Goal: Task Accomplishment & Management: Manage account settings

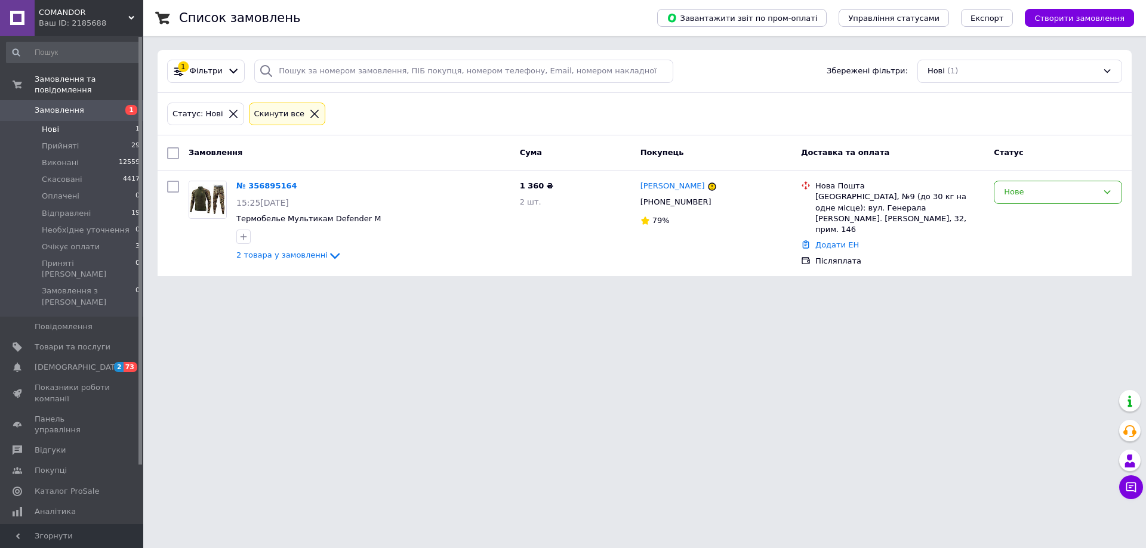
click at [48, 124] on span "Нові" at bounding box center [50, 129] width 17 height 11
click at [1028, 197] on div "Нове" at bounding box center [1051, 192] width 94 height 13
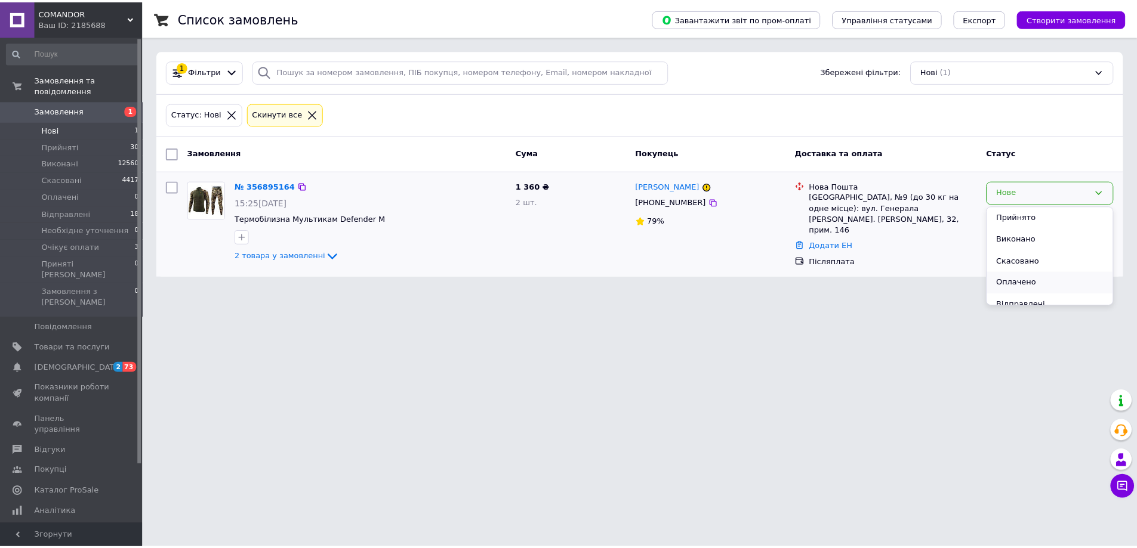
scroll to position [76, 0]
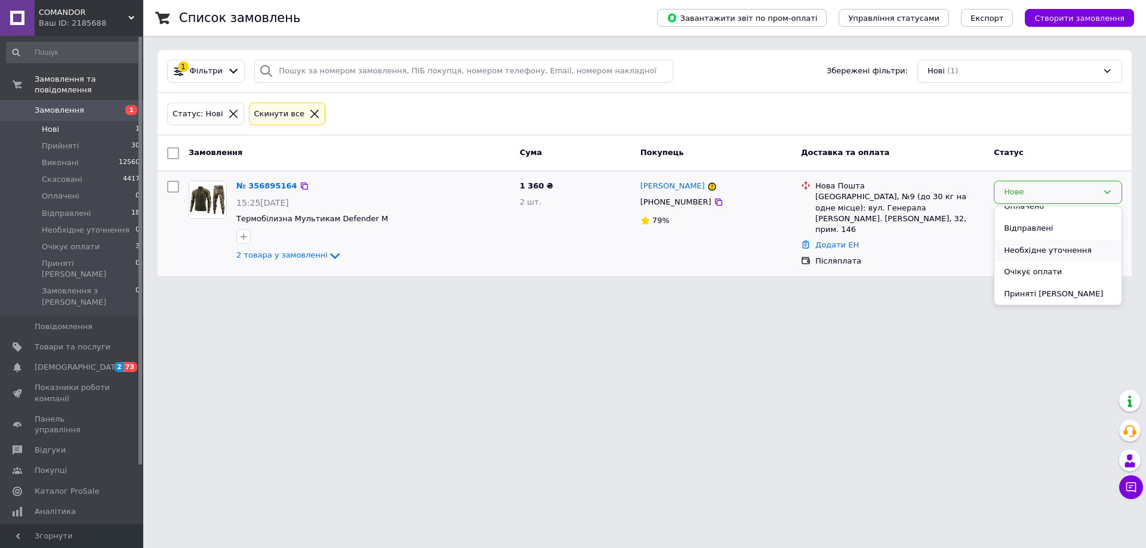
click at [1047, 248] on li "Необхідне уточнення" at bounding box center [1057, 251] width 127 height 22
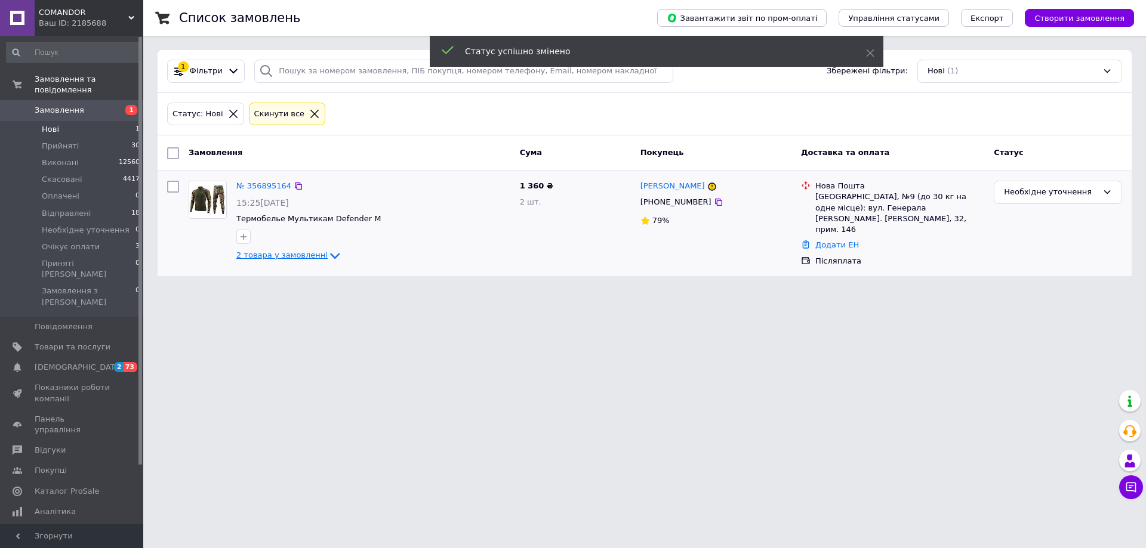
click at [280, 260] on span "2 товара у замовленні" at bounding box center [281, 255] width 91 height 9
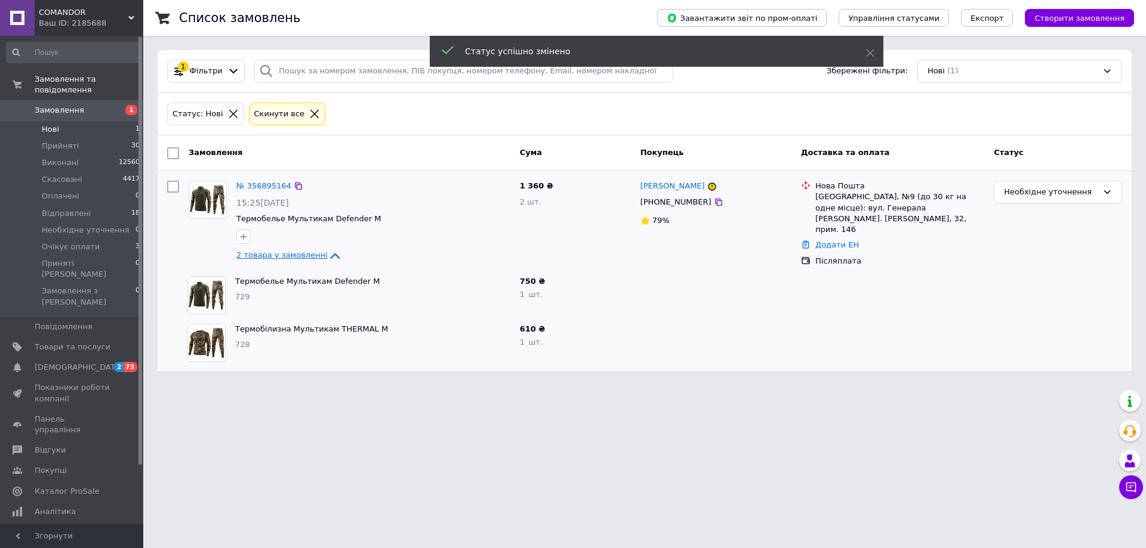
click at [297, 251] on span "2 товара у замовленні" at bounding box center [281, 255] width 91 height 9
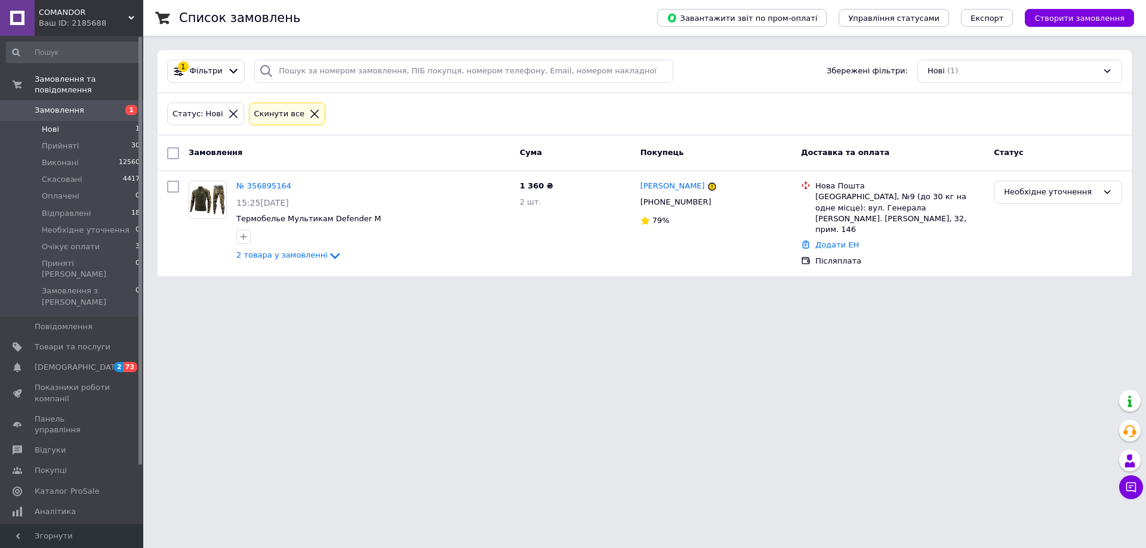
click at [405, 84] on div "1 Фільтри Збережені фільтри: Нові (1)" at bounding box center [645, 71] width 974 height 43
click at [309, 116] on icon at bounding box center [314, 114] width 11 height 11
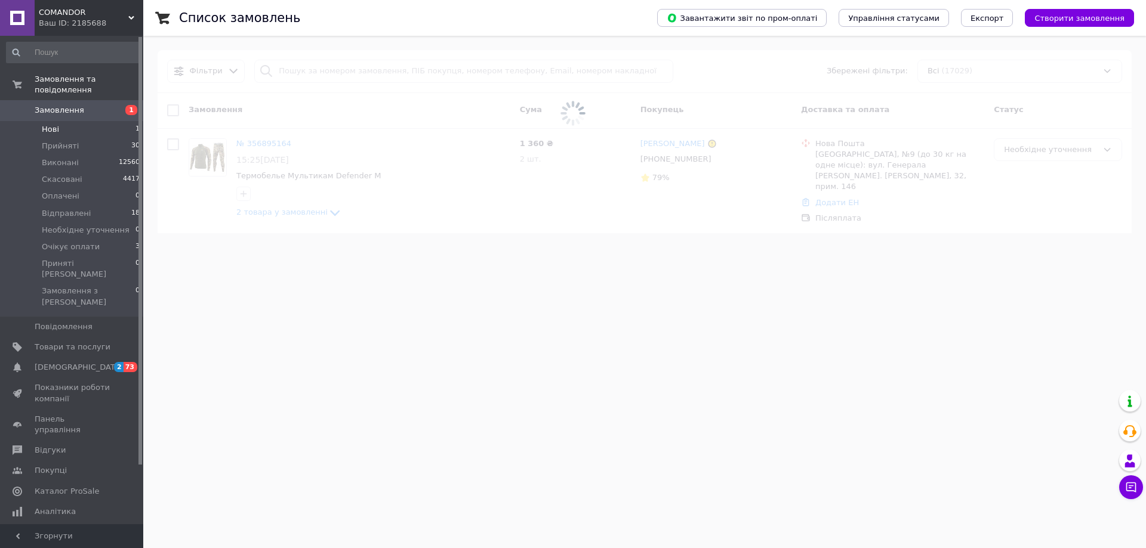
click at [390, 72] on span at bounding box center [573, 113] width 1146 height 227
click at [406, 62] on span at bounding box center [573, 113] width 1146 height 227
click at [406, 64] on span at bounding box center [573, 113] width 1146 height 227
click at [406, 64] on input "search" at bounding box center [463, 71] width 419 height 23
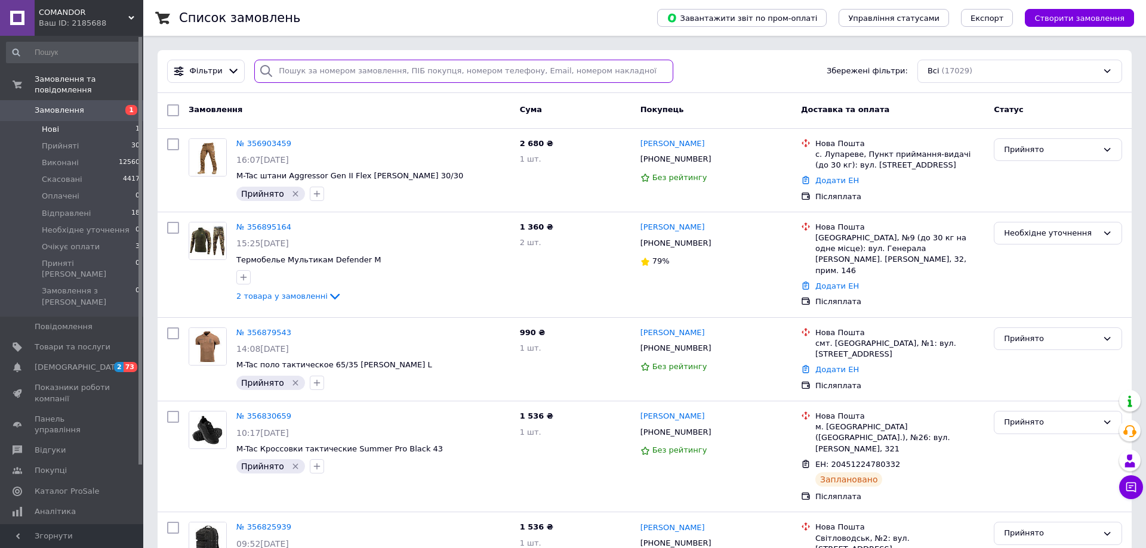
click at [406, 65] on input "search" at bounding box center [463, 71] width 419 height 23
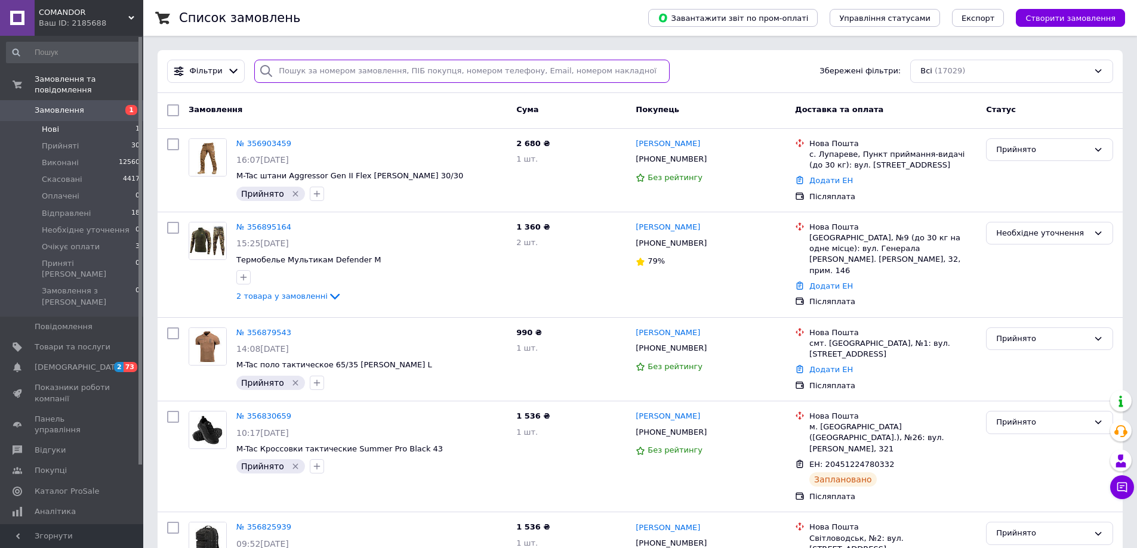
paste input "+380965789547"
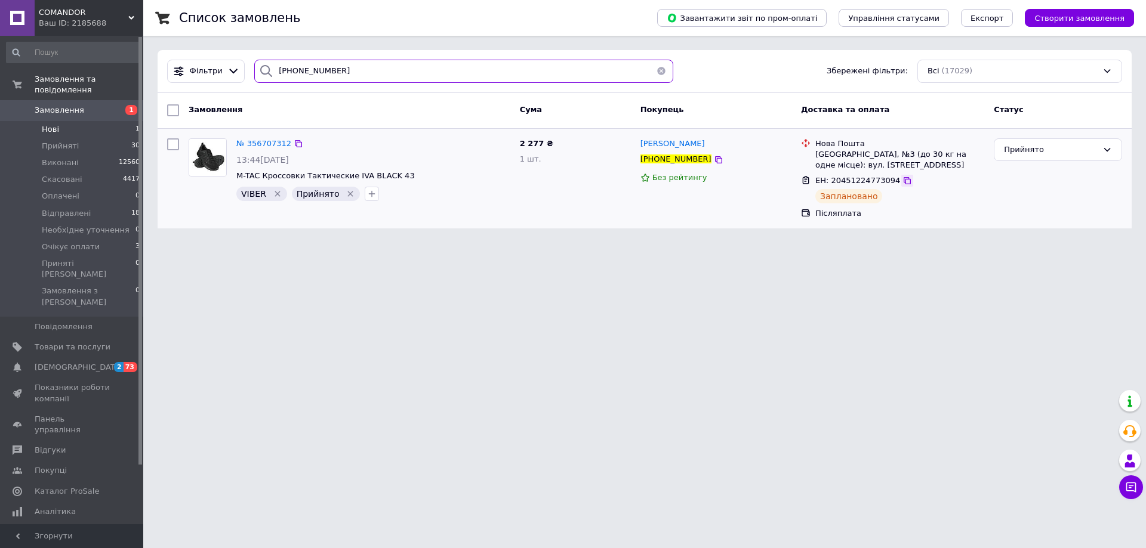
type input "+380965789547"
click at [902, 181] on icon at bounding box center [907, 181] width 10 height 10
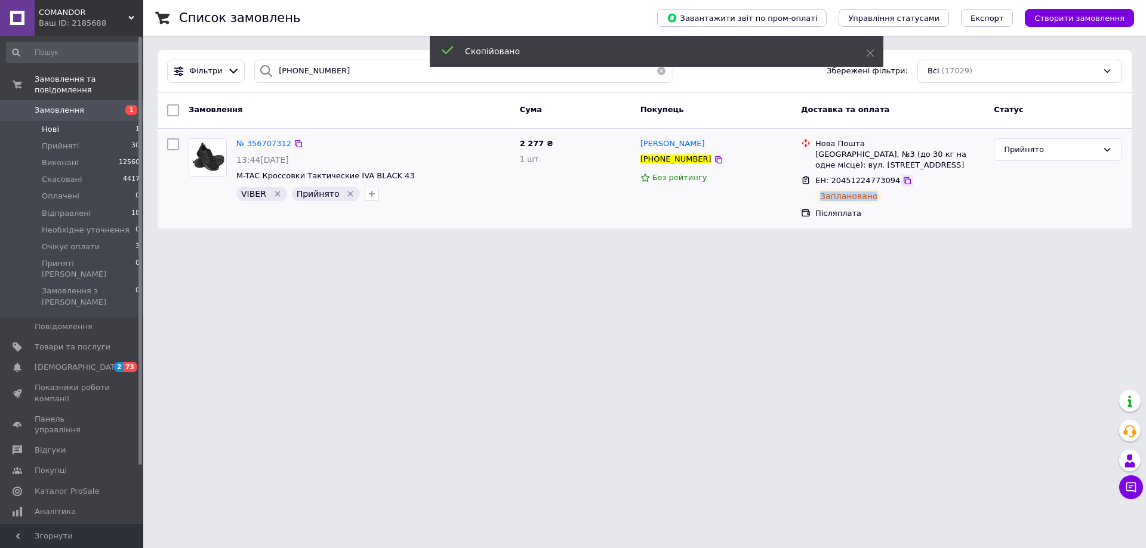
click at [902, 181] on icon at bounding box center [907, 181] width 10 height 10
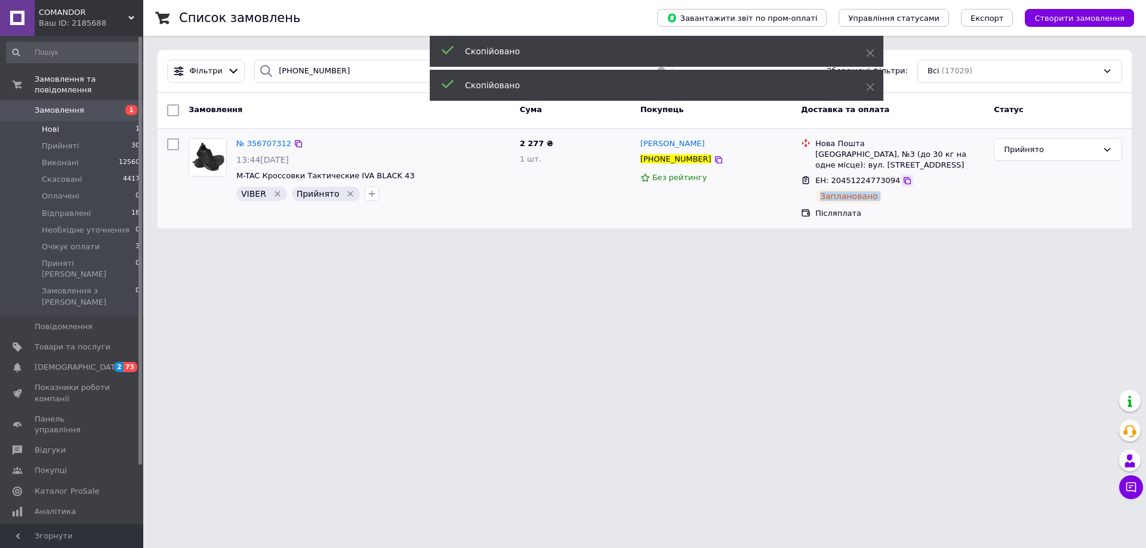
click at [902, 181] on icon at bounding box center [907, 181] width 10 height 10
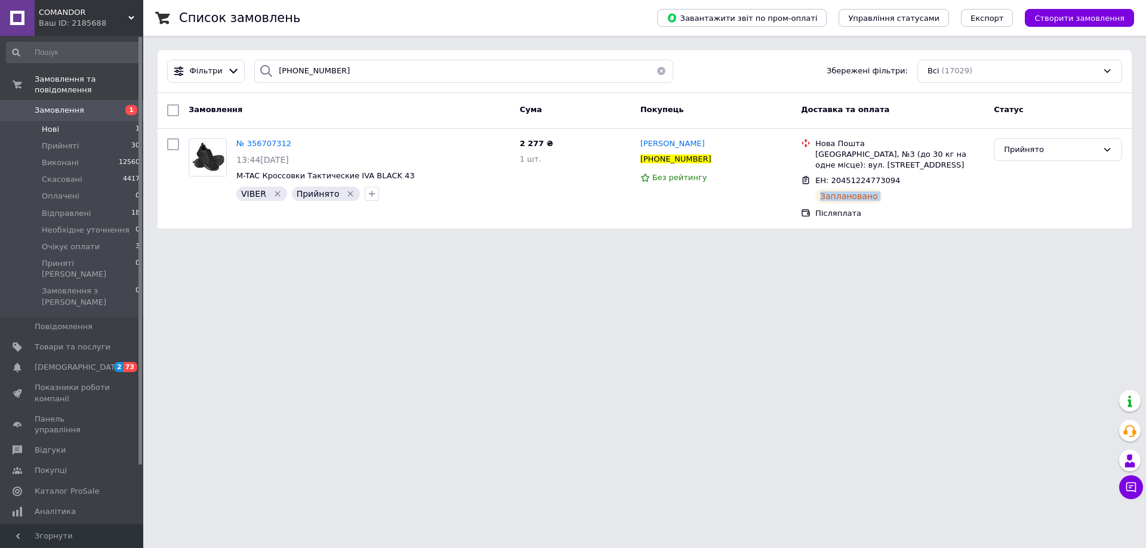
click at [656, 76] on button "button" at bounding box center [661, 71] width 24 height 23
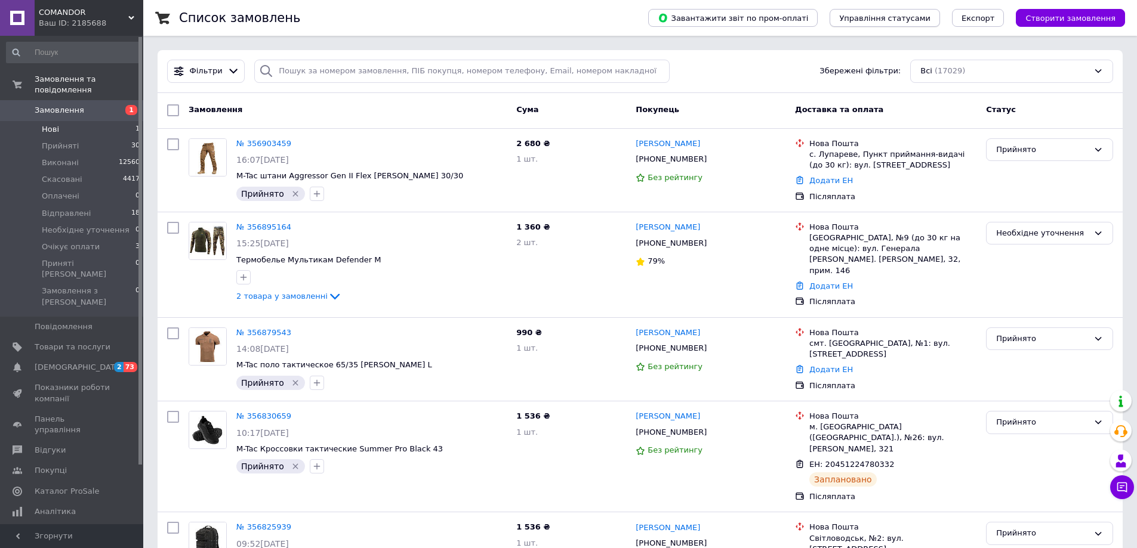
scroll to position [1266, 0]
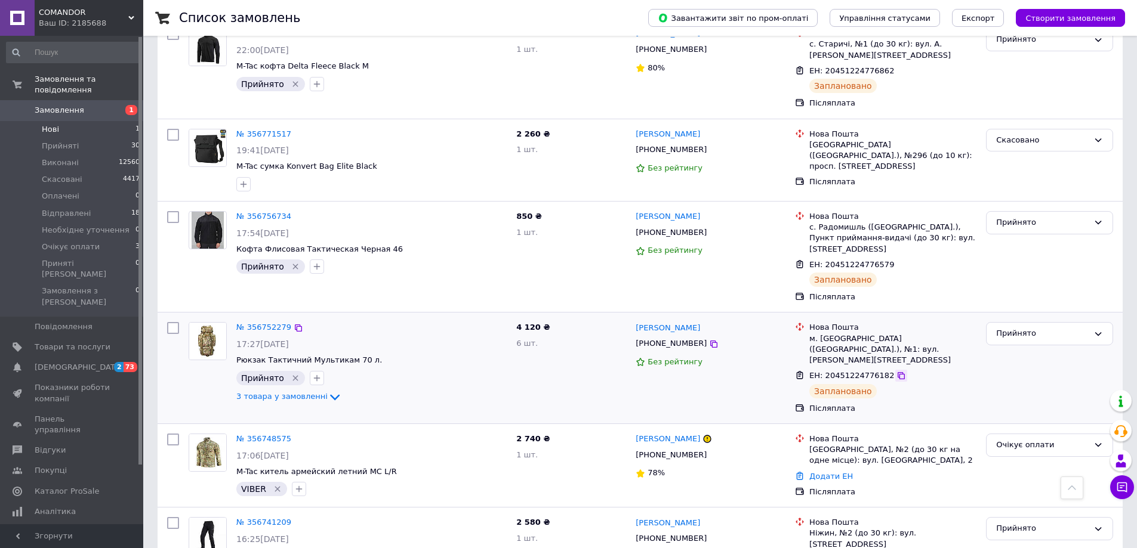
click at [895, 370] on div at bounding box center [901, 376] width 12 height 12
click at [898, 372] on icon at bounding box center [901, 375] width 7 height 7
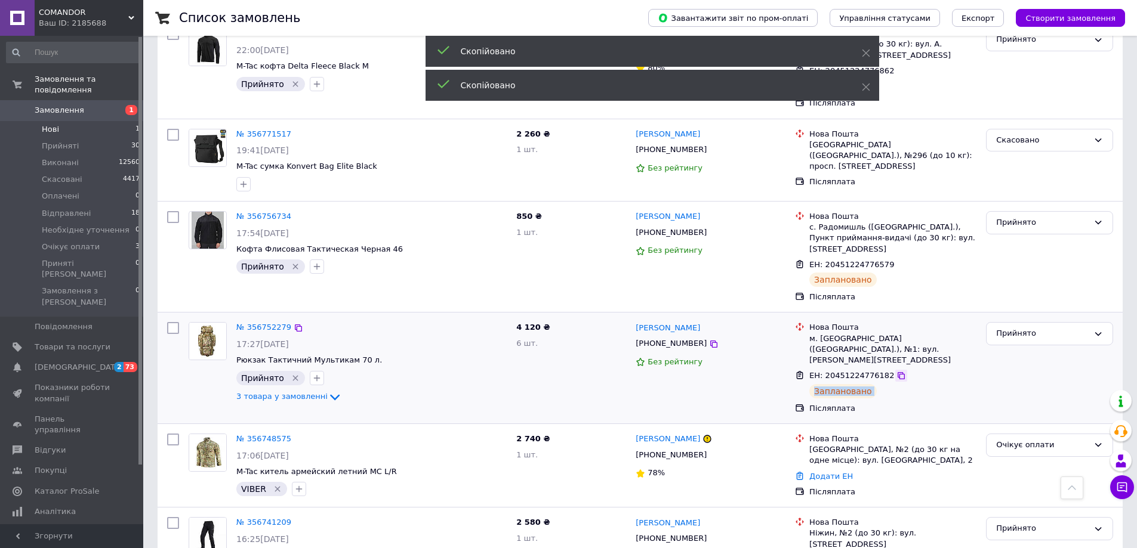
click at [898, 372] on icon at bounding box center [901, 375] width 7 height 7
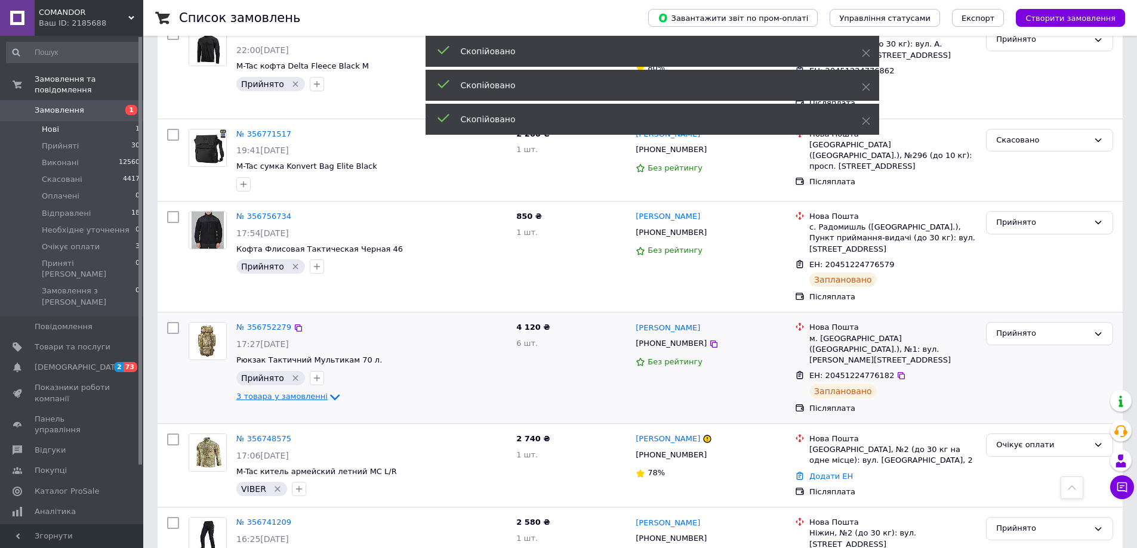
click at [328, 390] on icon at bounding box center [335, 397] width 14 height 14
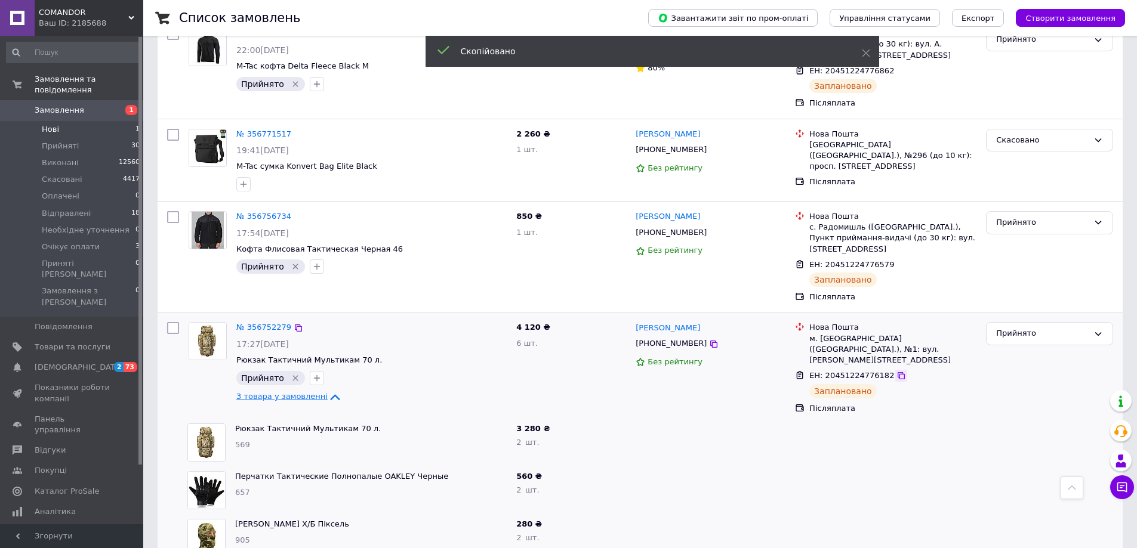
click at [895, 370] on div at bounding box center [901, 376] width 12 height 12
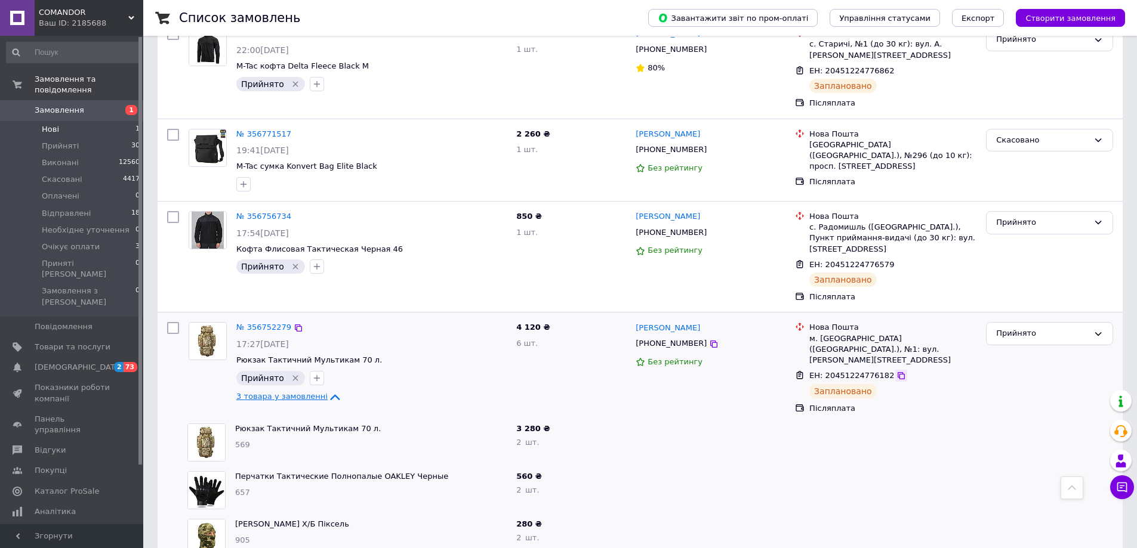
click at [898, 372] on icon at bounding box center [901, 375] width 7 height 7
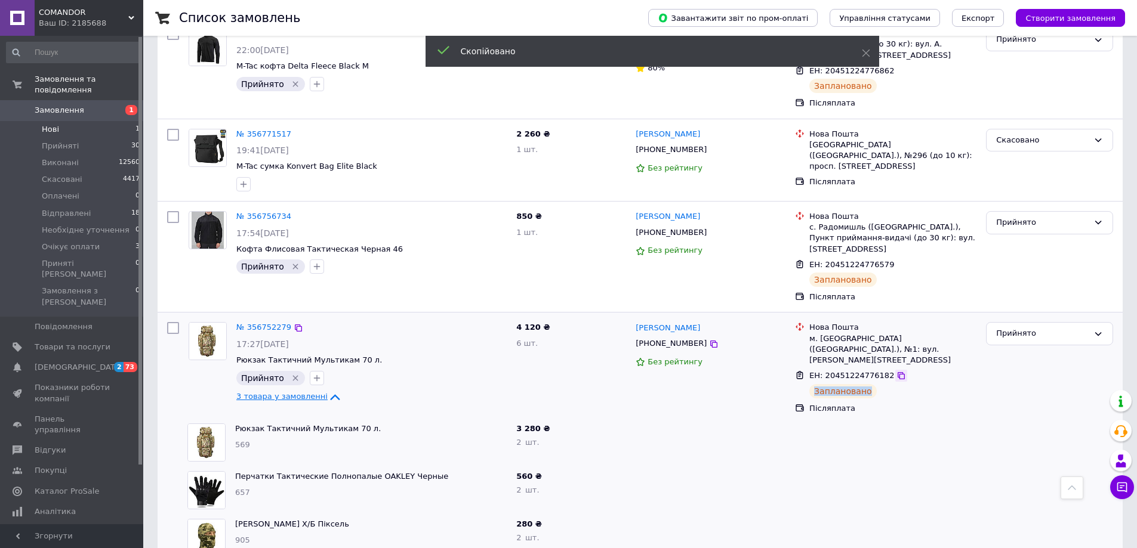
click at [898, 372] on icon at bounding box center [901, 375] width 7 height 7
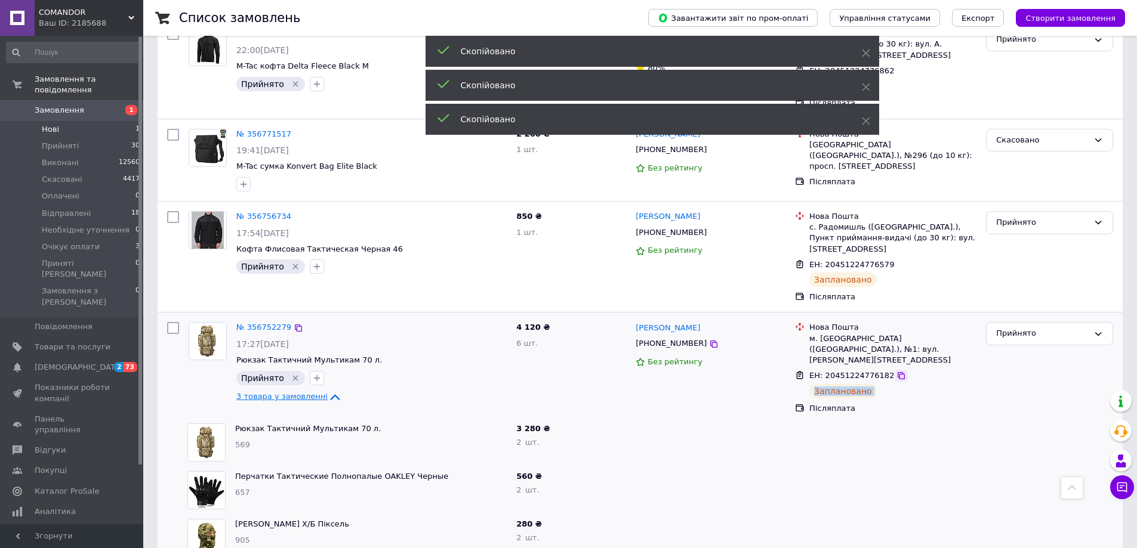
click at [898, 372] on icon at bounding box center [901, 375] width 7 height 7
